Goal: Navigation & Orientation: Find specific page/section

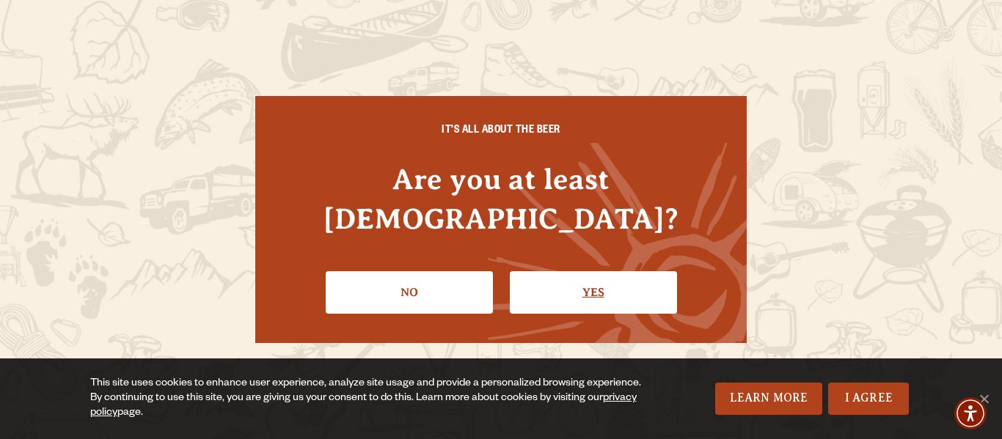
click at [634, 271] on link "Yes" at bounding box center [593, 292] width 167 height 43
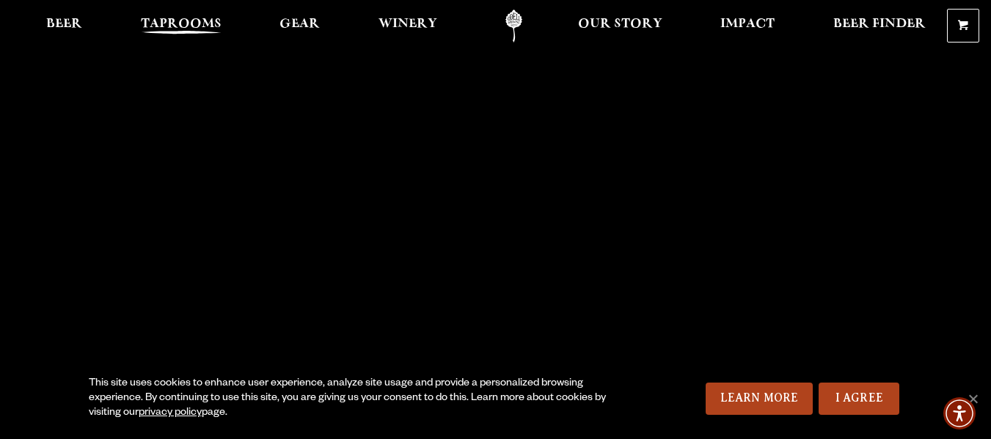
click at [190, 29] on span "Taprooms" at bounding box center [181, 24] width 81 height 12
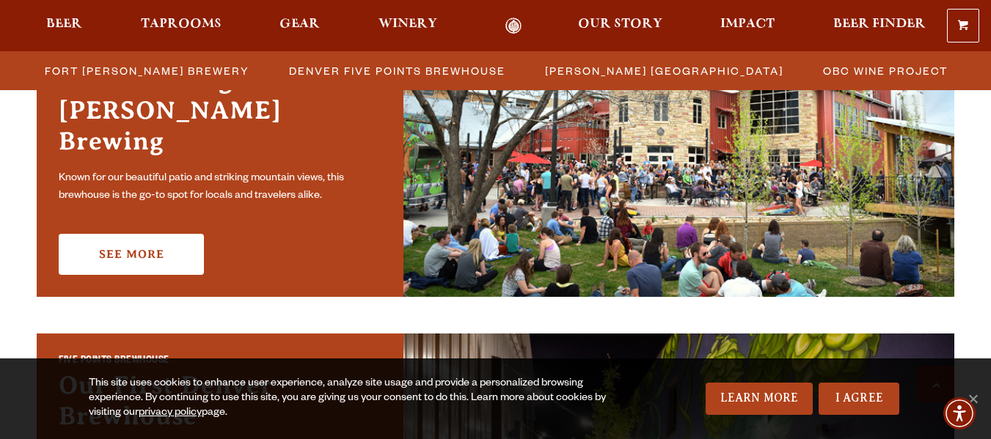
scroll to position [440, 0]
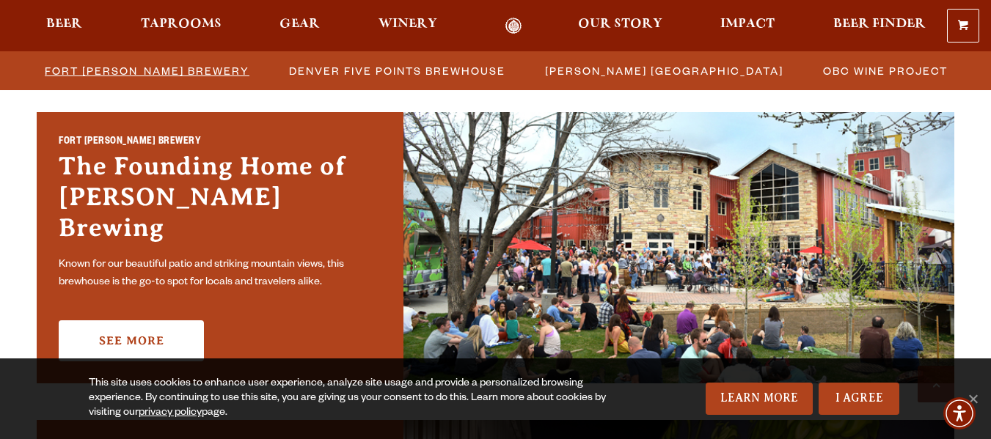
click at [157, 69] on span "Fort [PERSON_NAME] Brewery" at bounding box center [147, 70] width 205 height 21
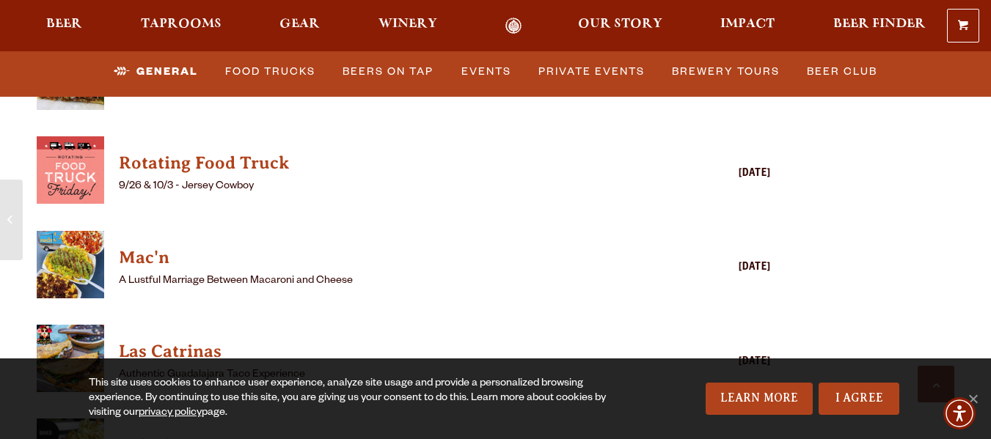
scroll to position [3976, 0]
